Goal: Task Accomplishment & Management: Manage account settings

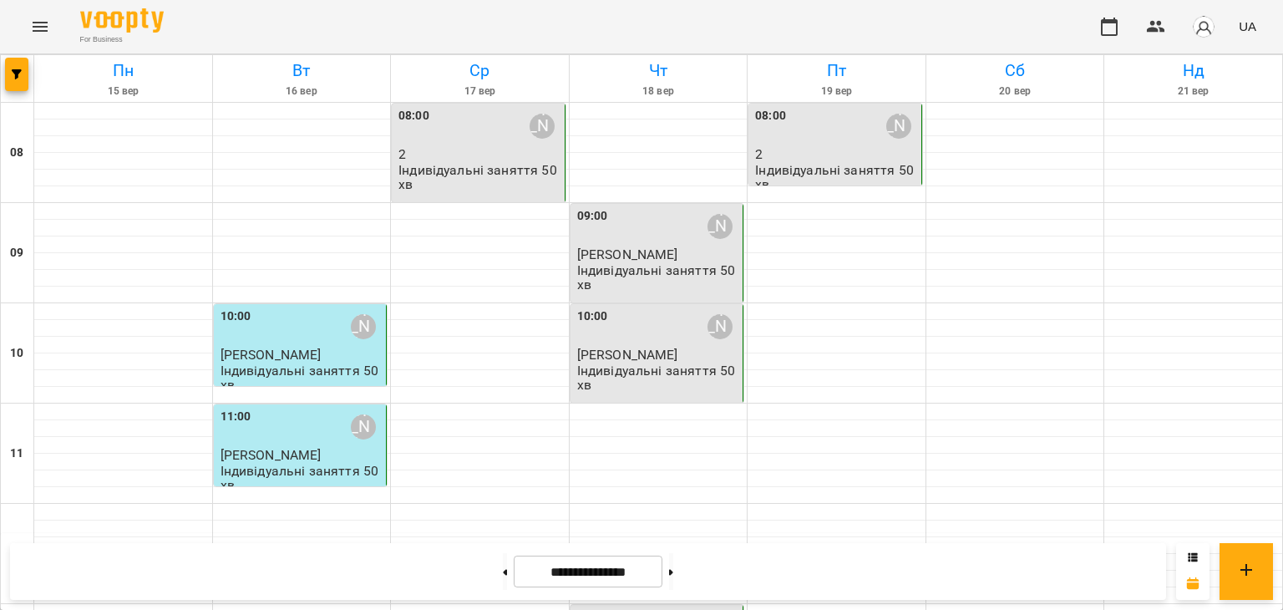
scroll to position [585, 0]
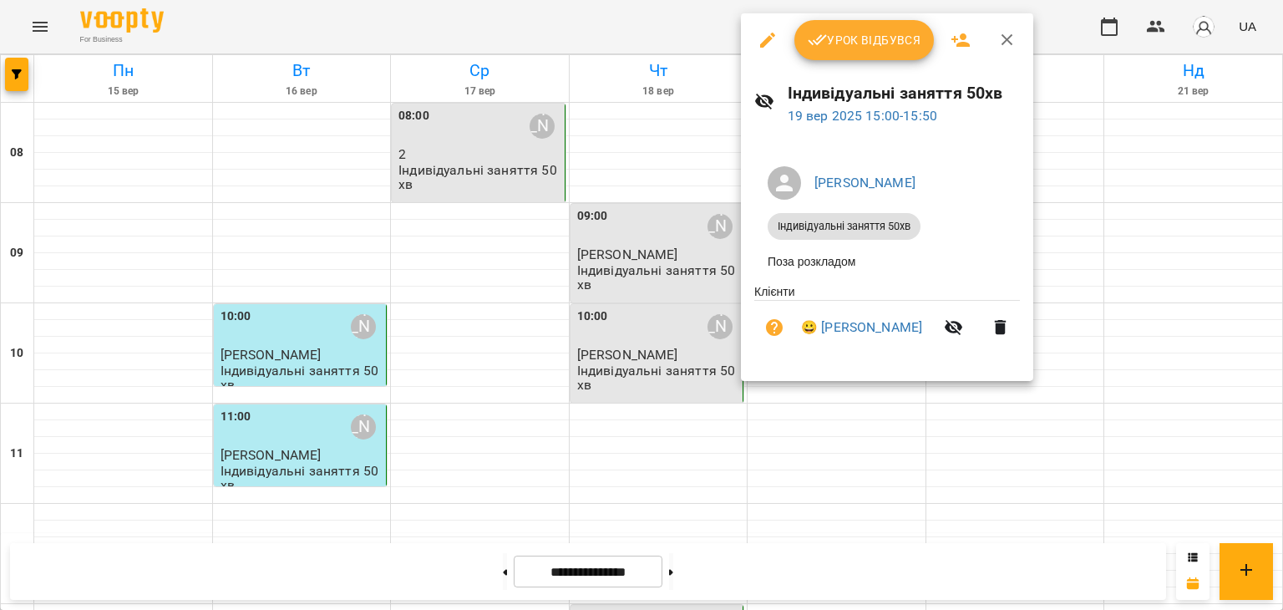
click at [825, 28] on button "Урок відбувся" at bounding box center [864, 40] width 140 height 40
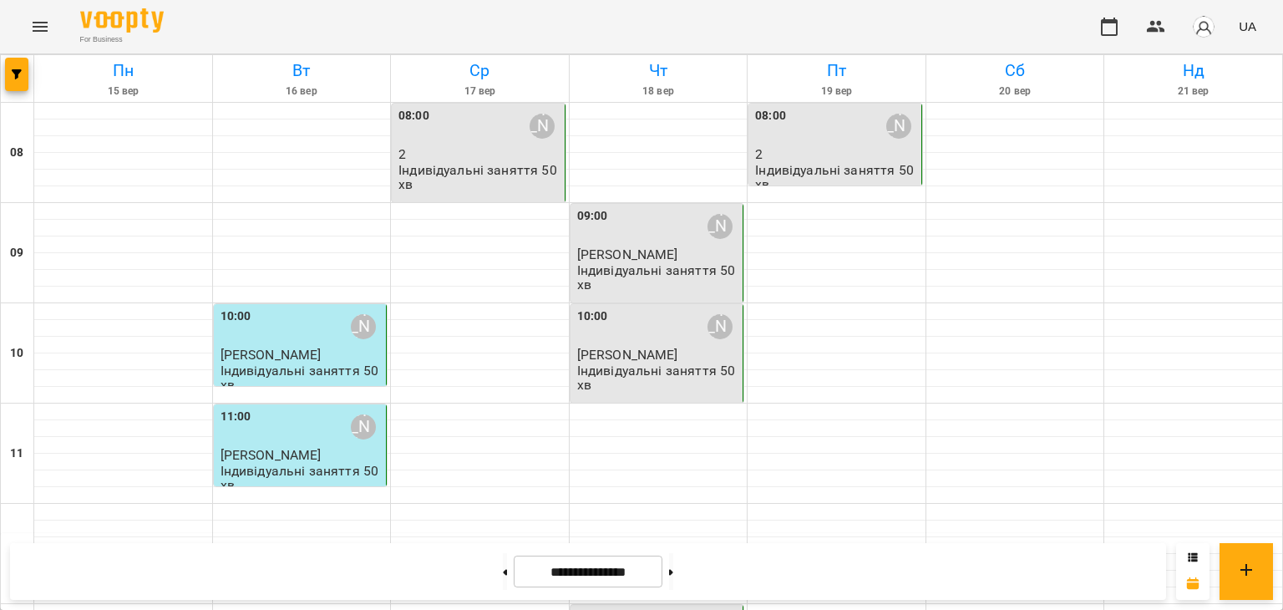
scroll to position [835, 0]
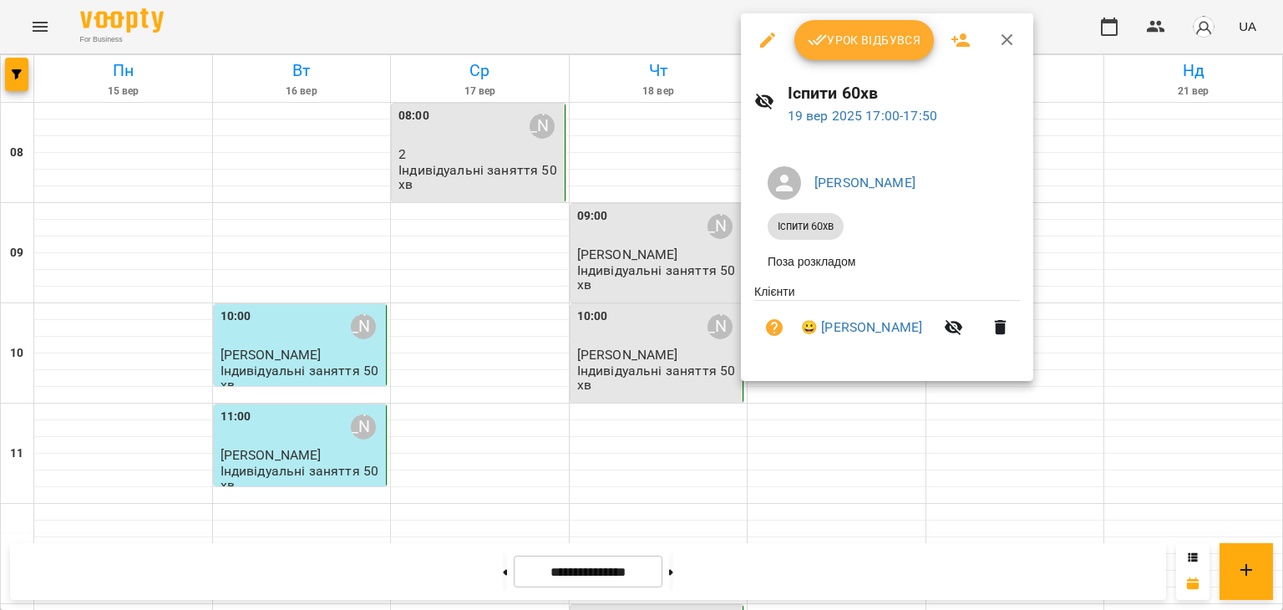
click at [863, 54] on button "Урок відбувся" at bounding box center [864, 40] width 140 height 40
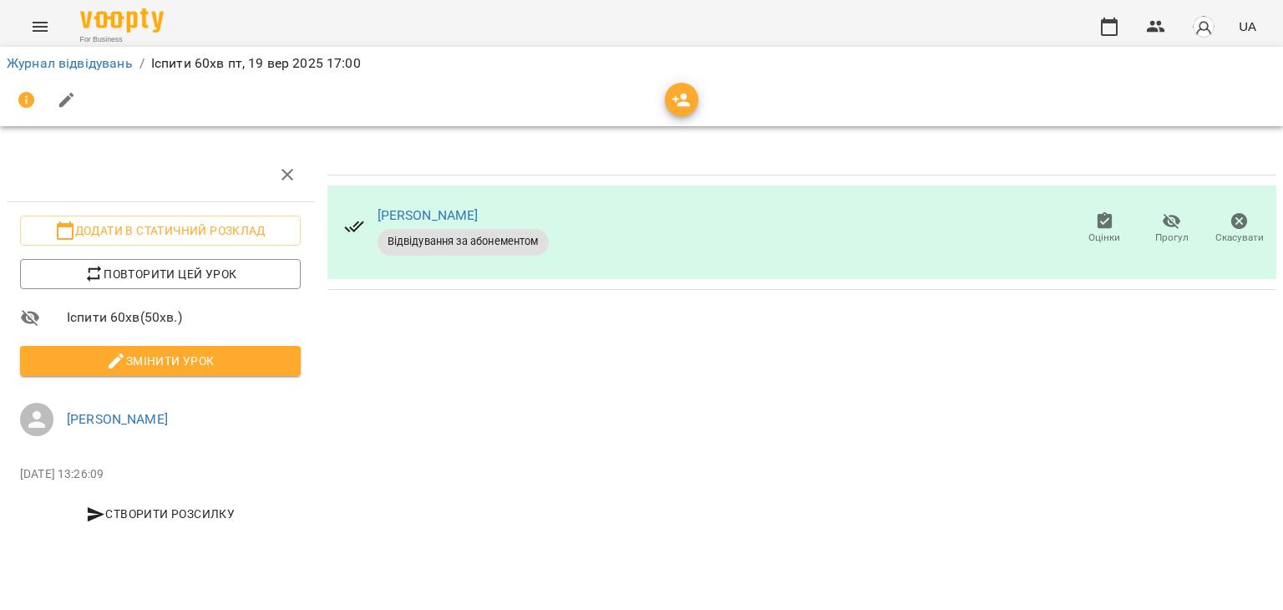
click at [257, 365] on span "Змінити урок" at bounding box center [160, 361] width 254 height 20
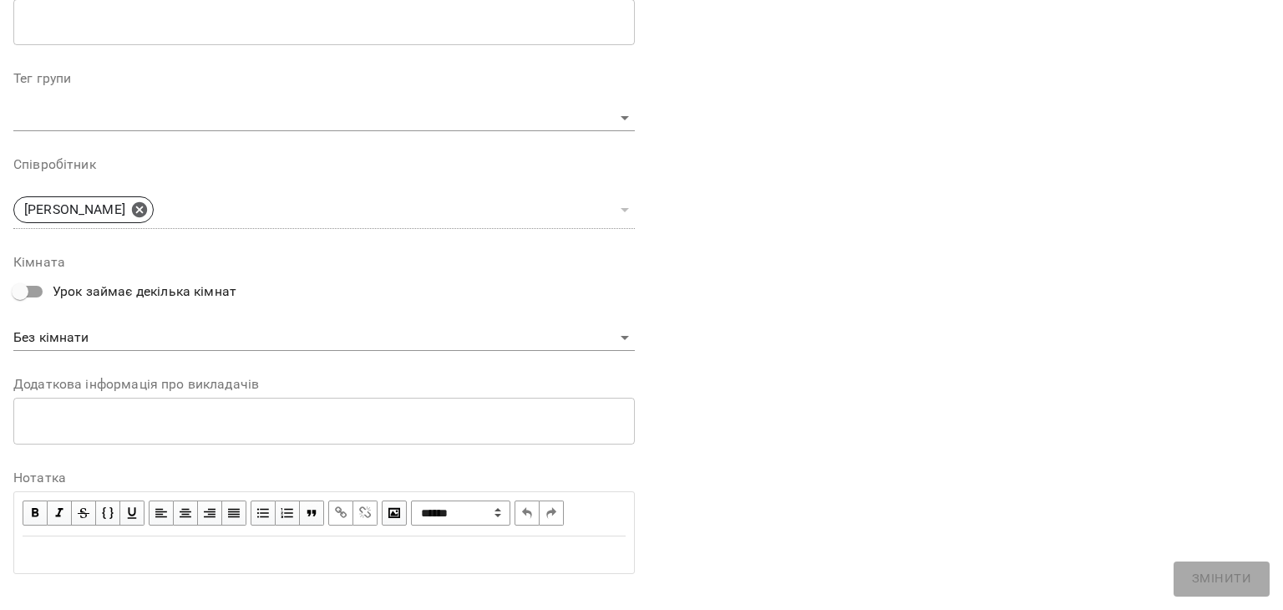
scroll to position [501, 0]
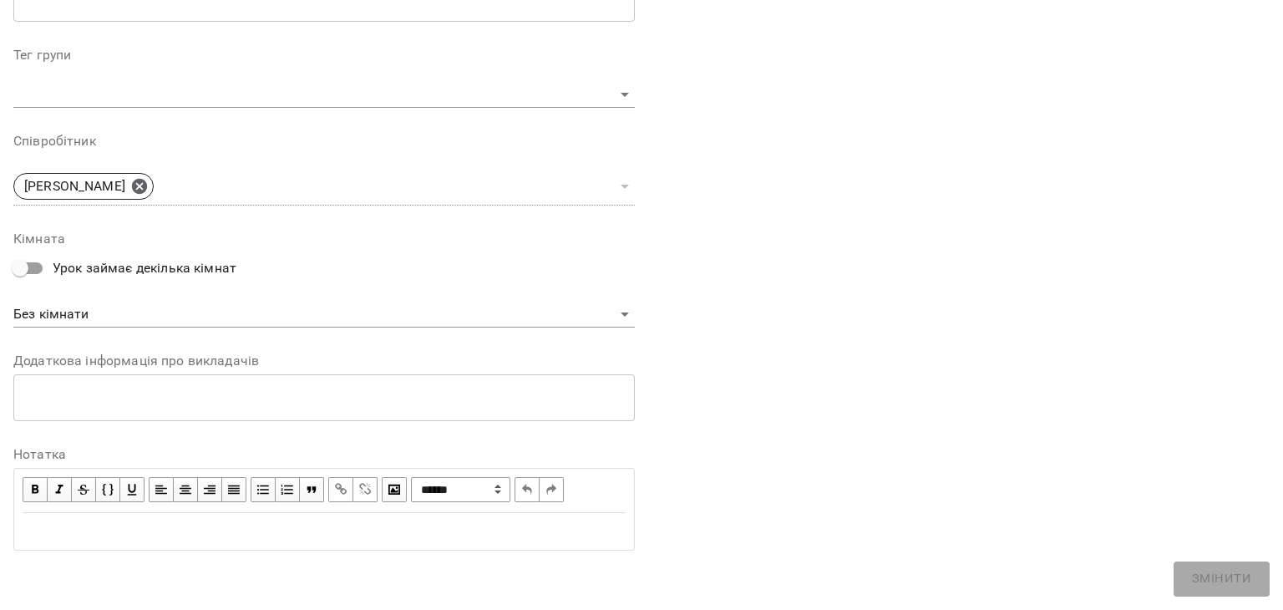
click at [124, 522] on div "Edit text" at bounding box center [324, 531] width 603 height 20
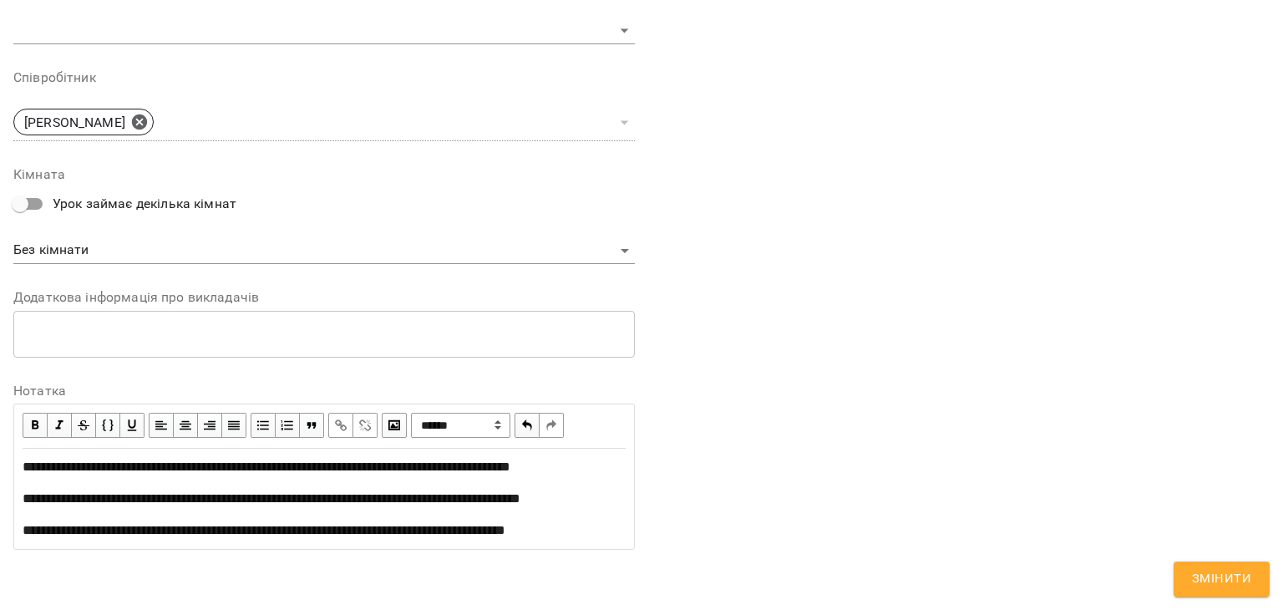
scroll to position [694, 0]
drag, startPoint x: 1195, startPoint y: 578, endPoint x: 1179, endPoint y: 589, distance: 19.2
click at [1196, 578] on span "Змінити" at bounding box center [1221, 579] width 59 height 22
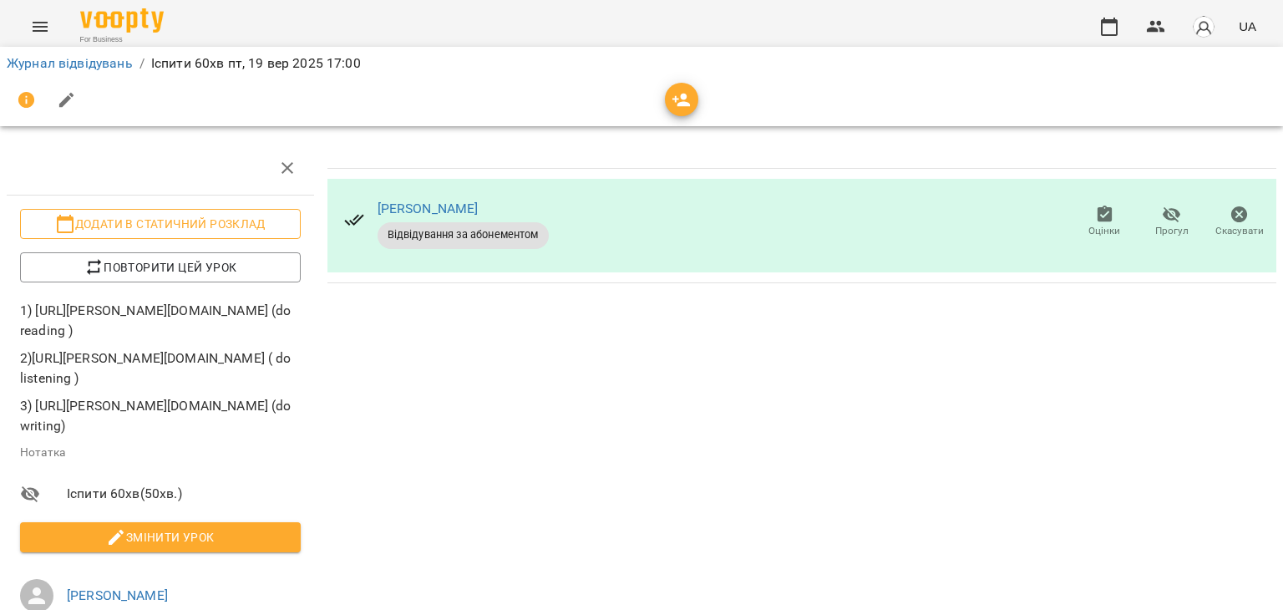
scroll to position [0, 0]
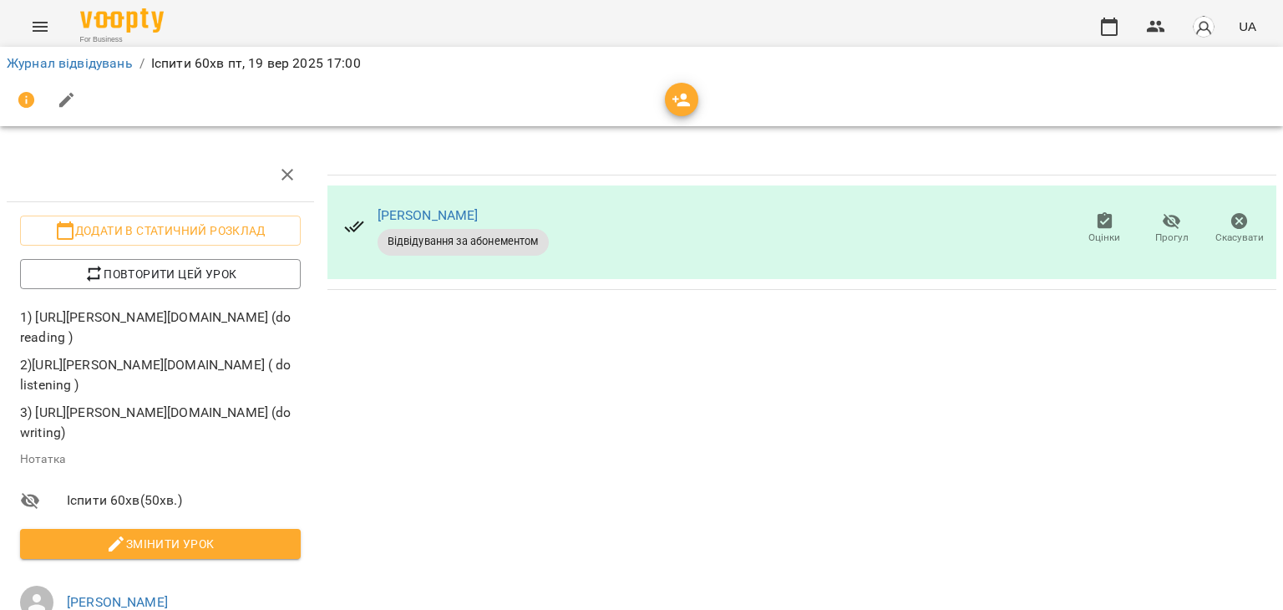
drag, startPoint x: 21, startPoint y: 315, endPoint x: 120, endPoint y: 535, distance: 241.8
click at [120, 442] on p "1) [URL][PERSON_NAME][DOMAIN_NAME] (do reading ) 2)[URL][PERSON_NAME][DOMAIN_NA…" at bounding box center [160, 374] width 281 height 134
copy p "1) [URL][PERSON_NAME][DOMAIN_NAME] (do reading ) 2)[URL][PERSON_NAME][DOMAIN_NA…"
